Goal: Task Accomplishment & Management: Use online tool/utility

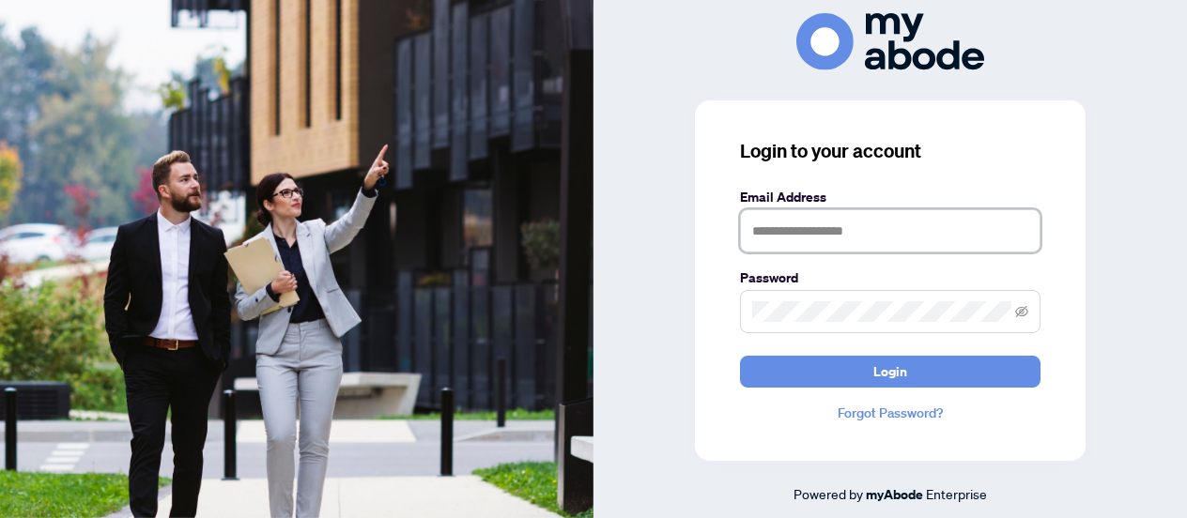
click at [899, 233] on input "text" at bounding box center [890, 230] width 300 height 43
type input "**********"
click at [740, 356] on button "Login" at bounding box center [890, 372] width 300 height 32
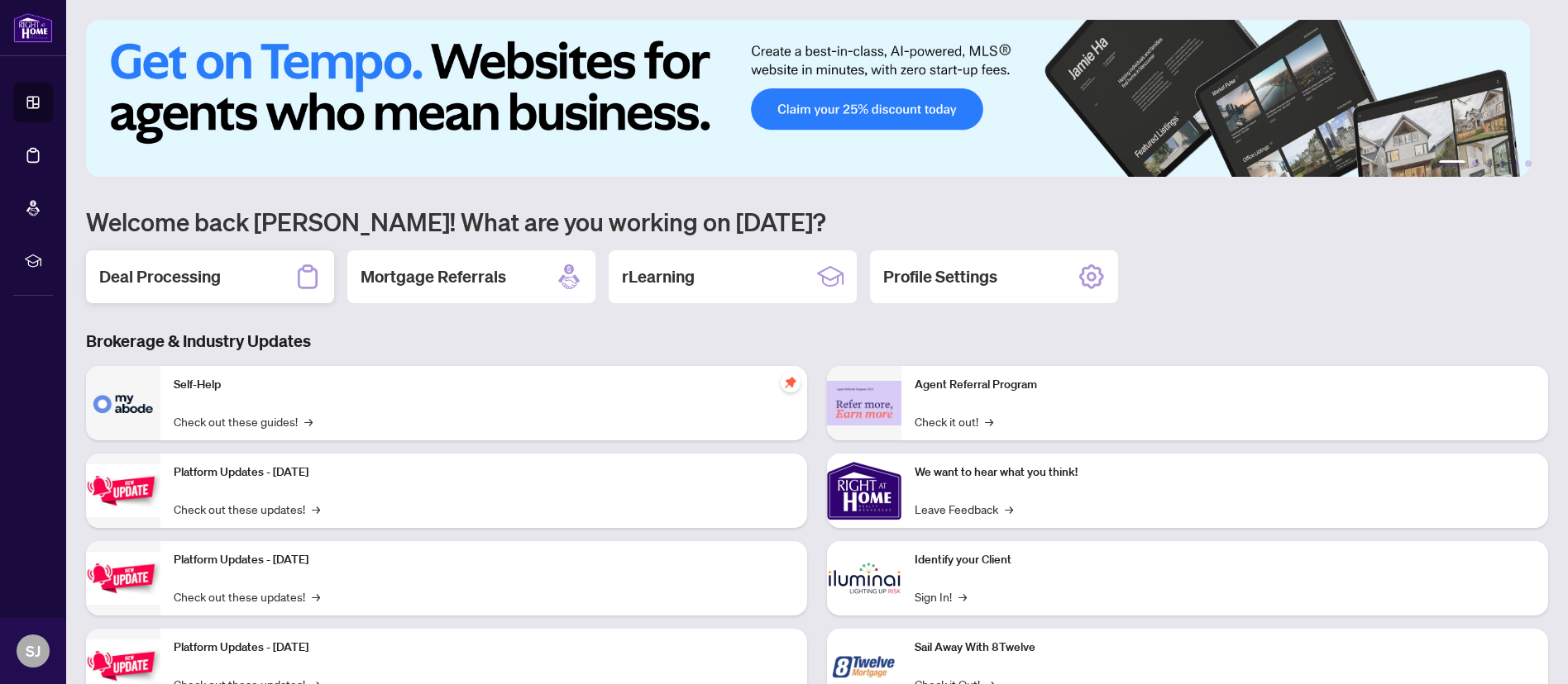
click at [233, 281] on div "Deal Processing" at bounding box center [211, 276] width 248 height 53
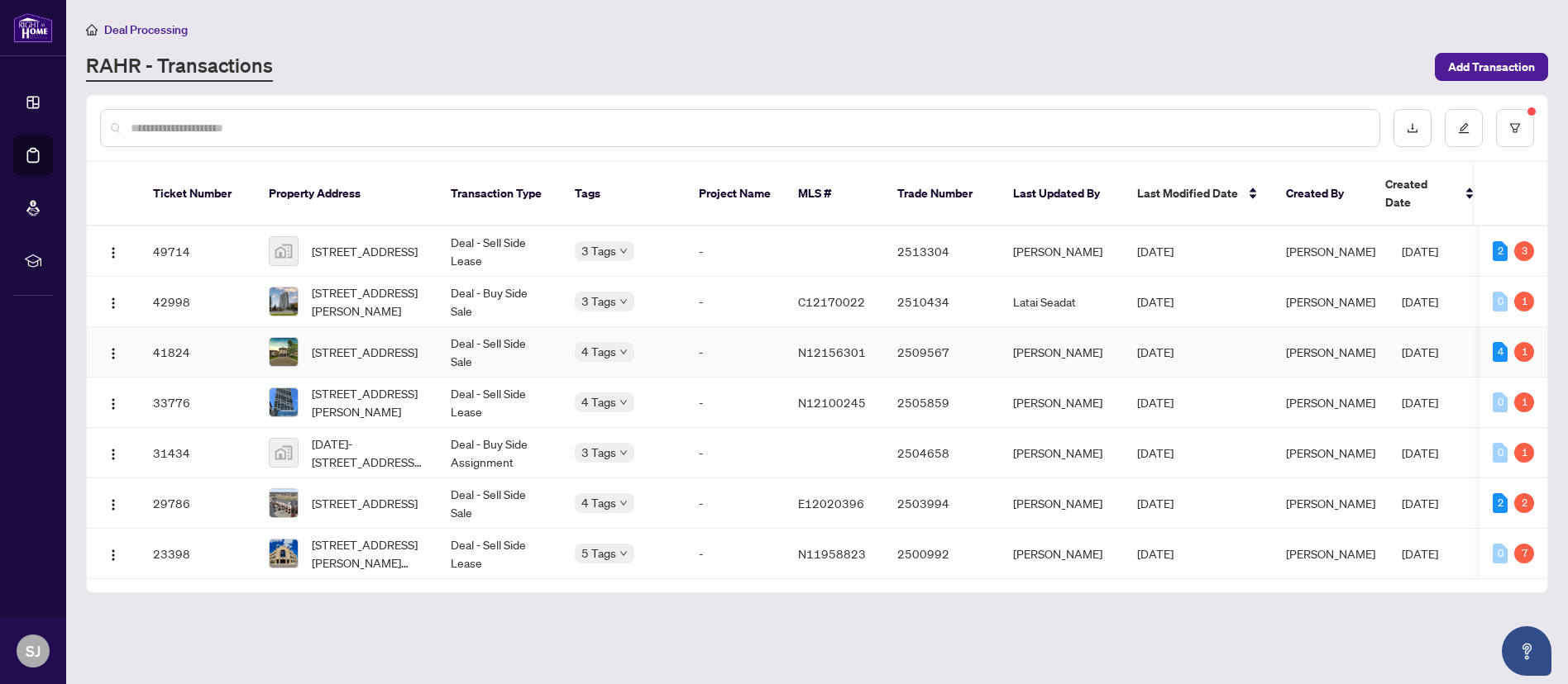
click at [864, 328] on td "N12156301" at bounding box center [834, 352] width 100 height 50
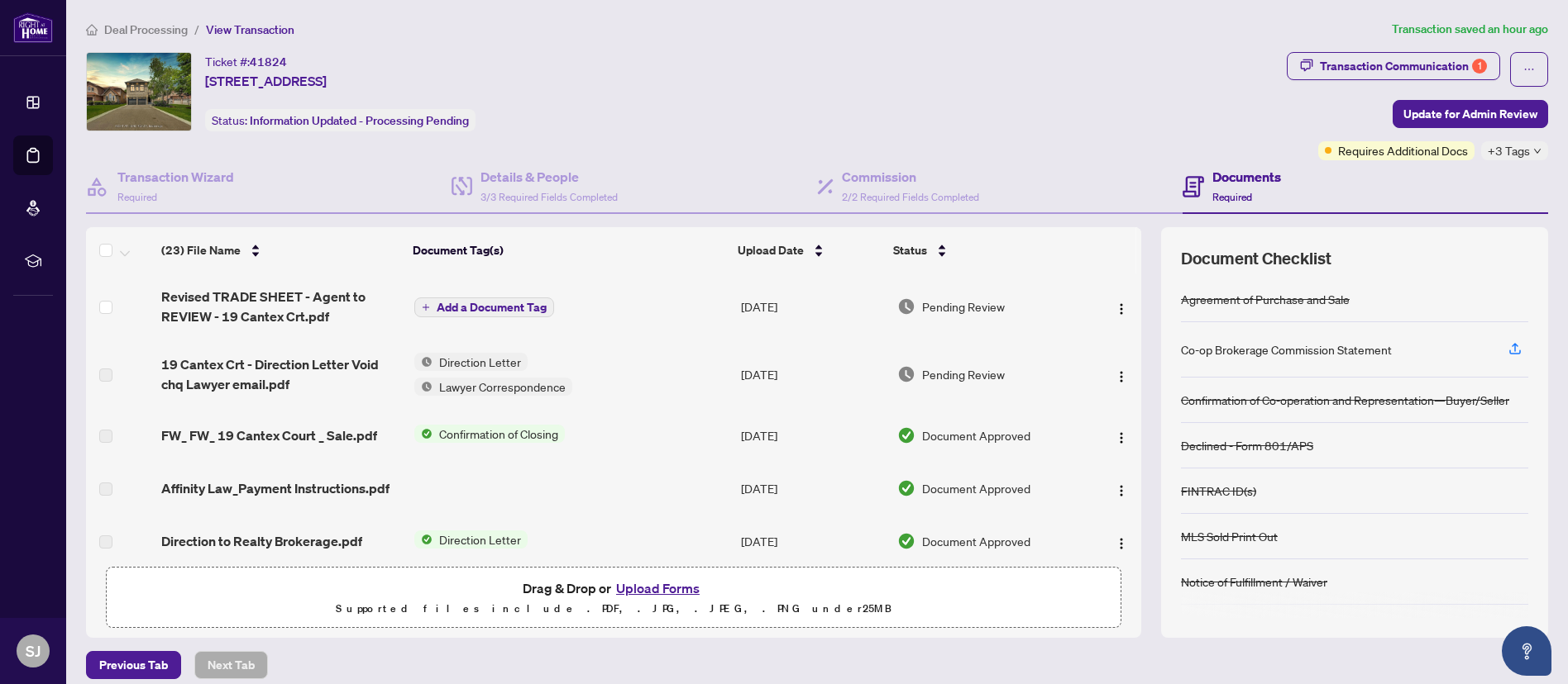
scroll to position [5, 0]
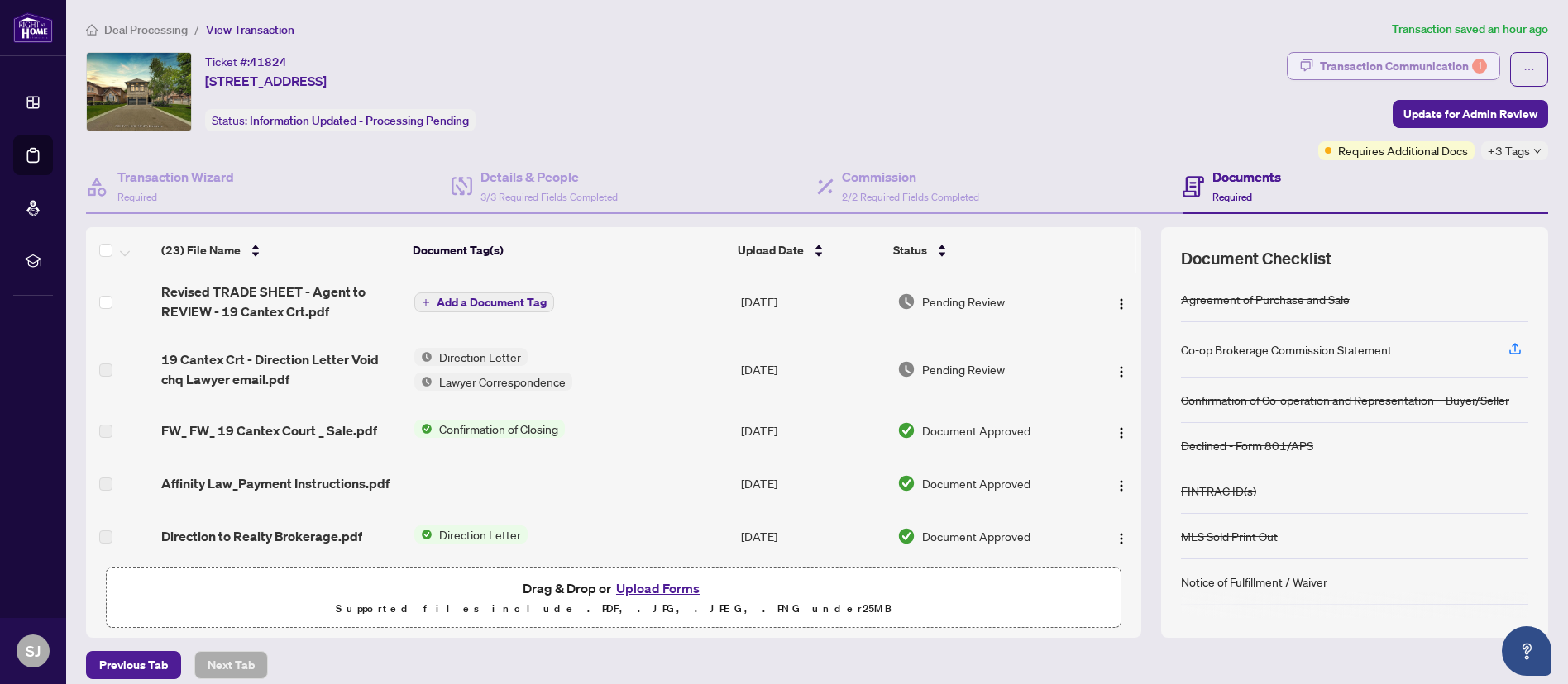
click at [1334, 54] on div "Transaction Communication 1" at bounding box center [1403, 66] width 167 height 26
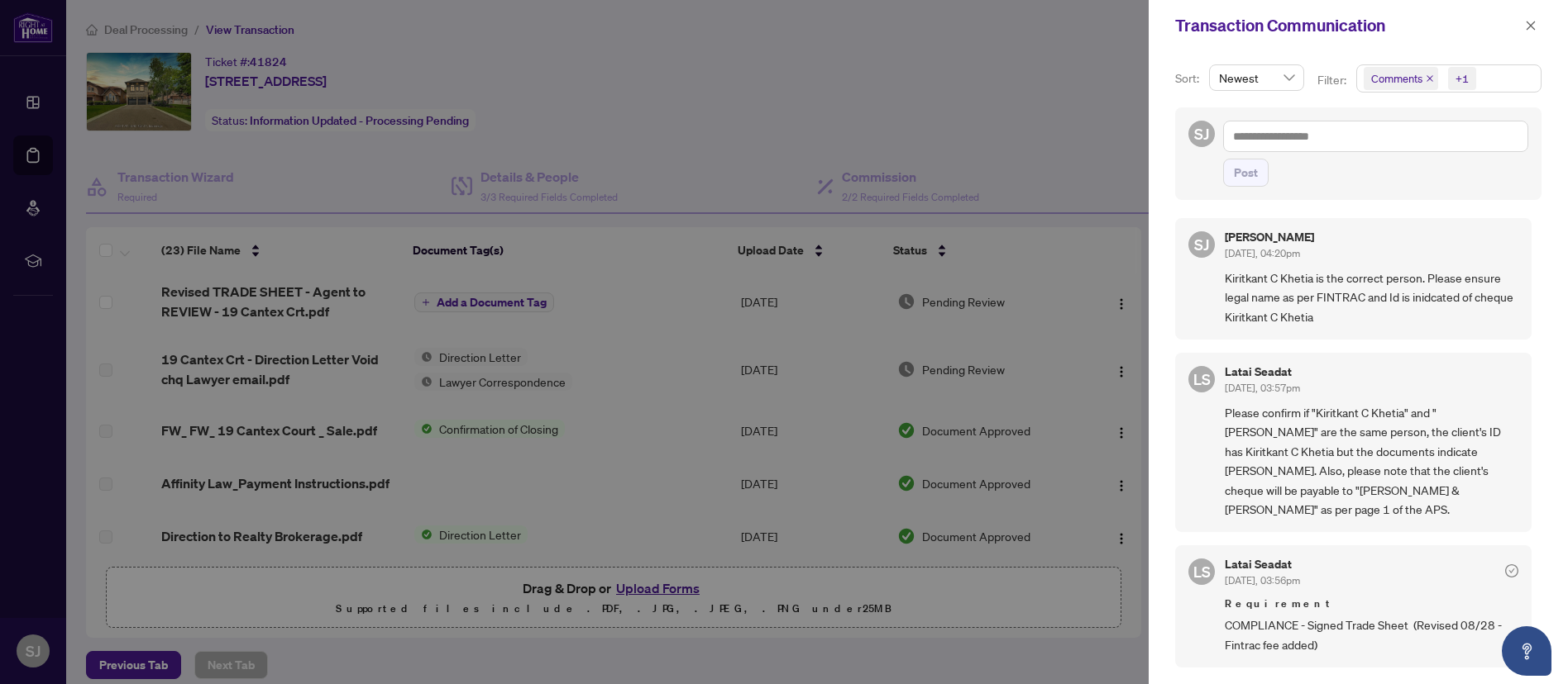
scroll to position [0, 0]
click at [548, 44] on div at bounding box center [784, 342] width 1568 height 684
click at [1535, 22] on icon "close" at bounding box center [1530, 26] width 11 height 11
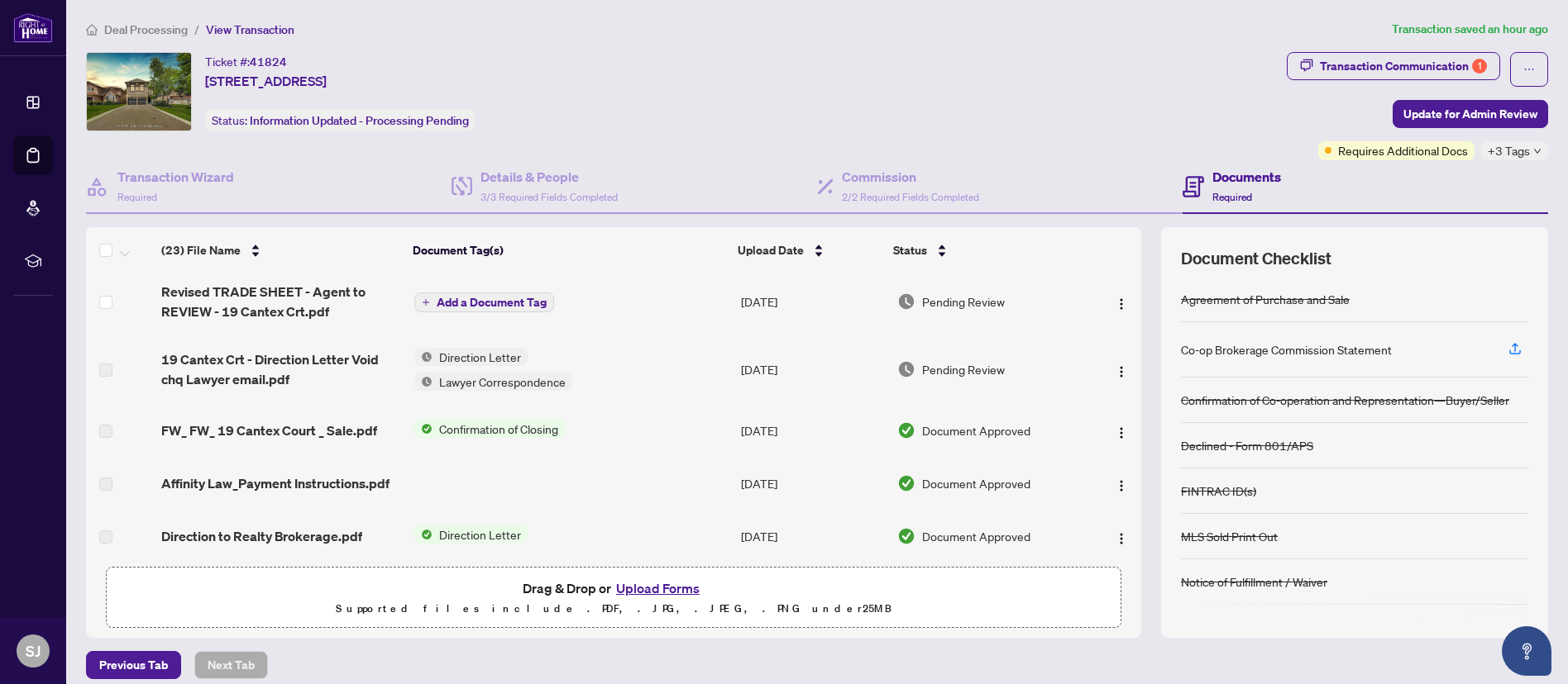
drag, startPoint x: 203, startPoint y: 77, endPoint x: 557, endPoint y: 77, distance: 354.0
click at [557, 77] on div "Ticket #: 41824 [STREET_ADDRESS] Status: Information Updated - Processing Pendi…" at bounding box center [684, 92] width 1194 height 79
copy span "[STREET_ADDRESS]"
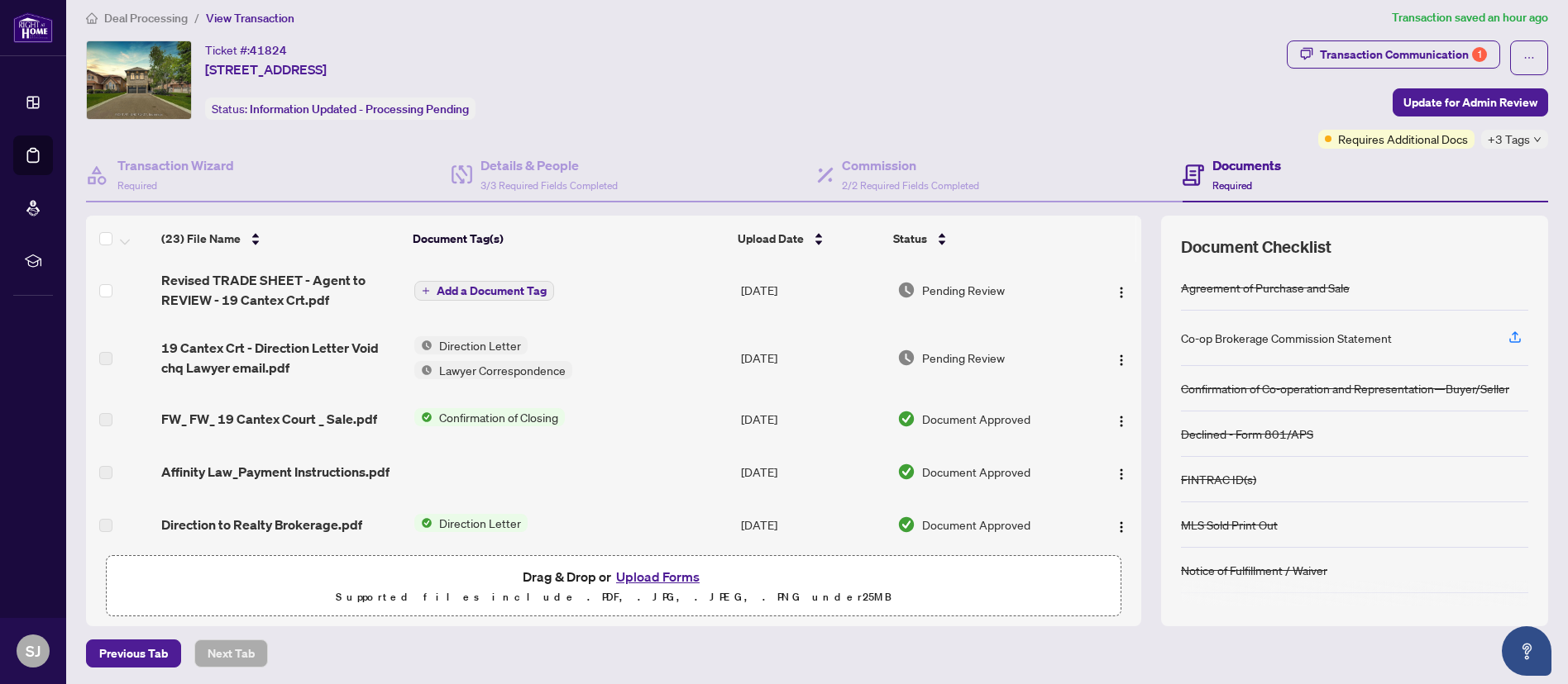
scroll to position [12, 0]
